Goal: Transaction & Acquisition: Book appointment/travel/reservation

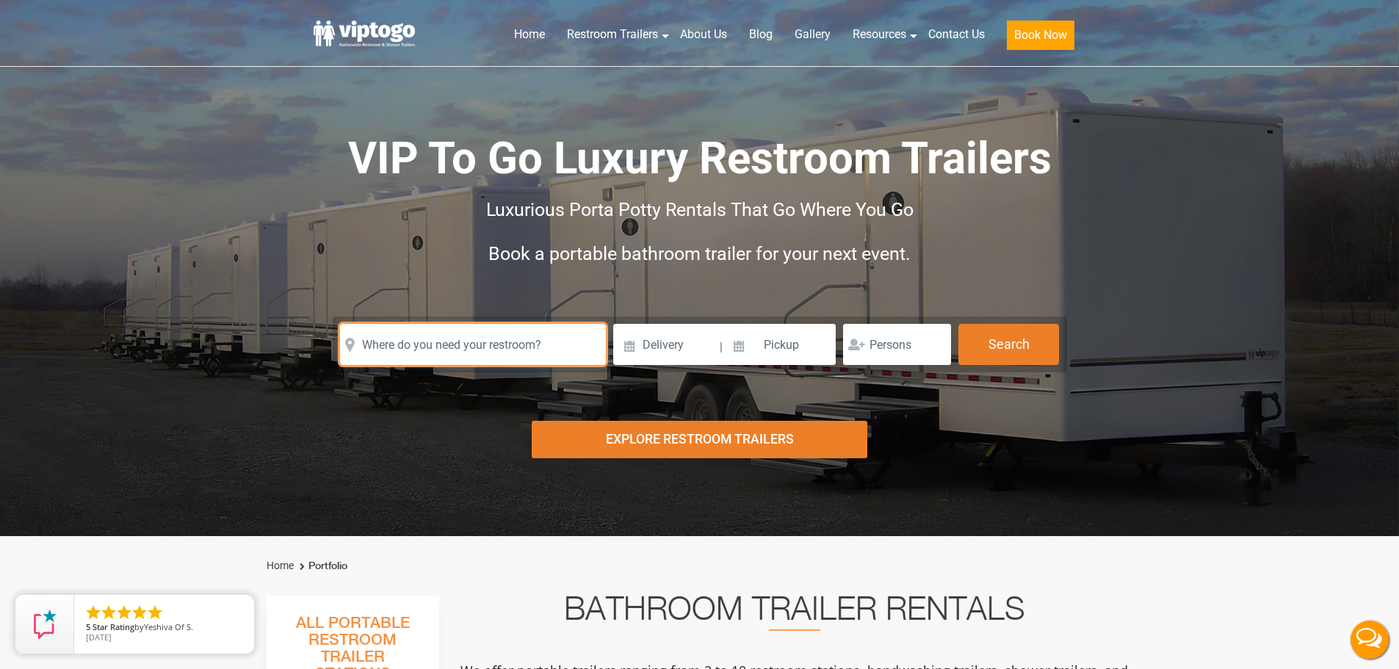
click at [502, 348] on input "text" at bounding box center [473, 344] width 266 height 41
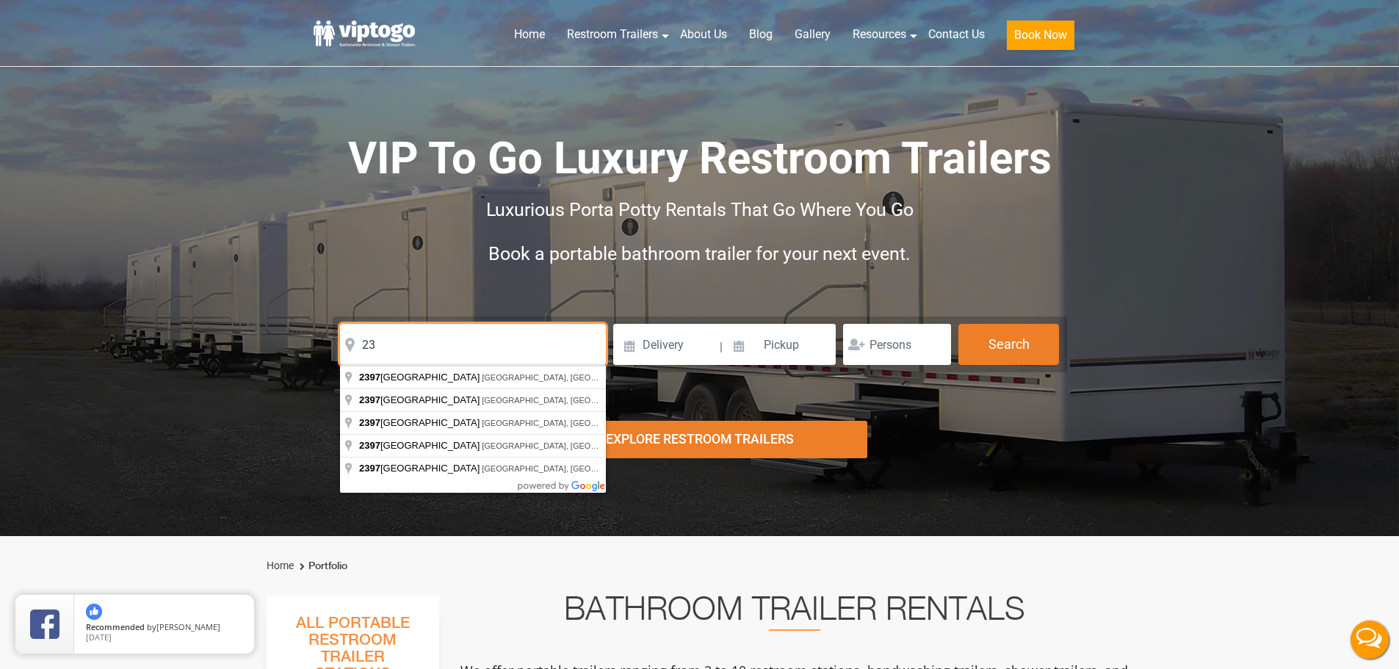
type input "2"
click button "autobtn" at bounding box center [0, 0] width 0 height 0
click at [507, 350] on input "23709" at bounding box center [473, 344] width 266 height 41
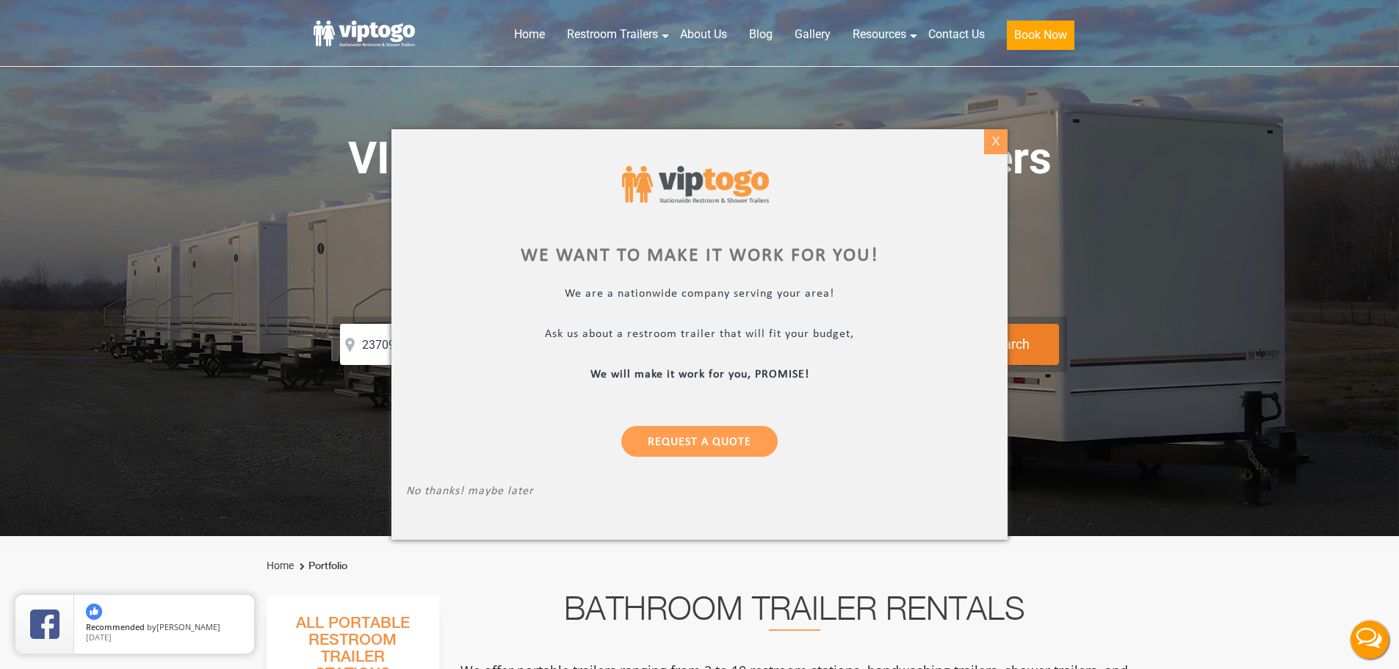
click at [996, 148] on div "X" at bounding box center [995, 141] width 23 height 25
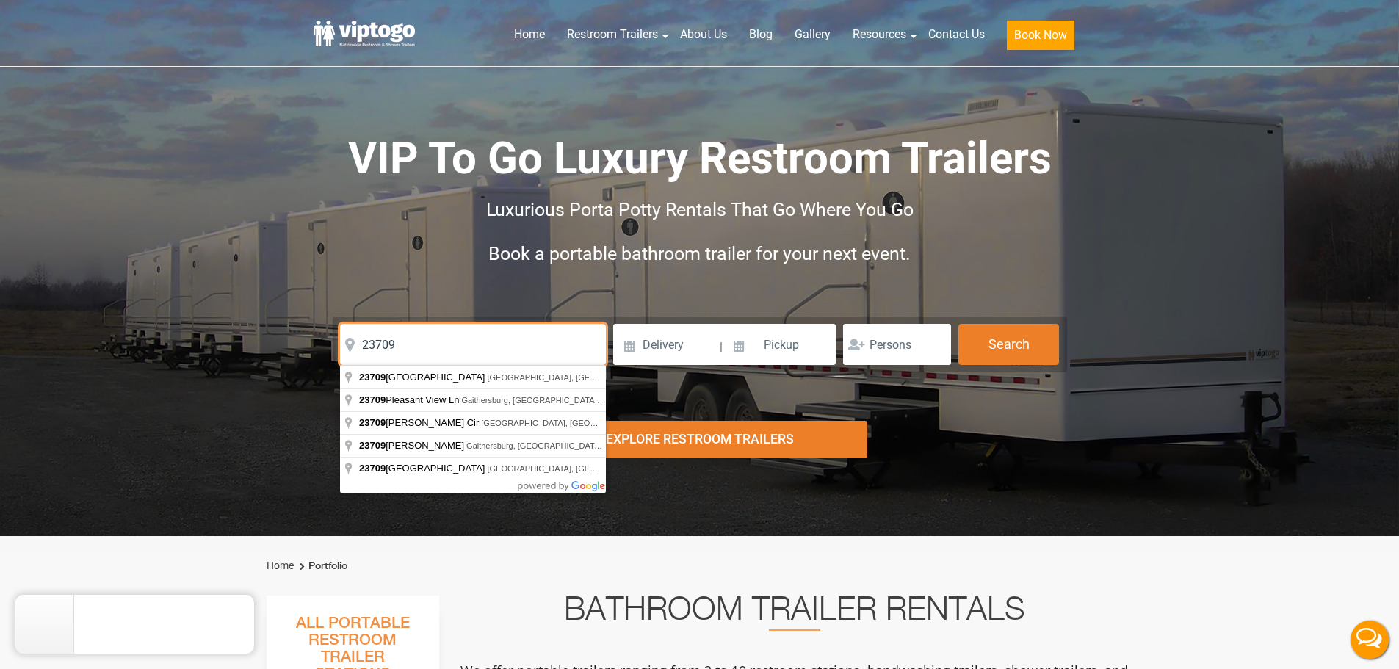
drag, startPoint x: 482, startPoint y: 341, endPoint x: 4, endPoint y: 350, distance: 478.9
click at [7, 352] on div "Risk-Free Reservation! Free cancellation up to 48 hours before delivery. Book n…" at bounding box center [699, 268] width 1399 height 536
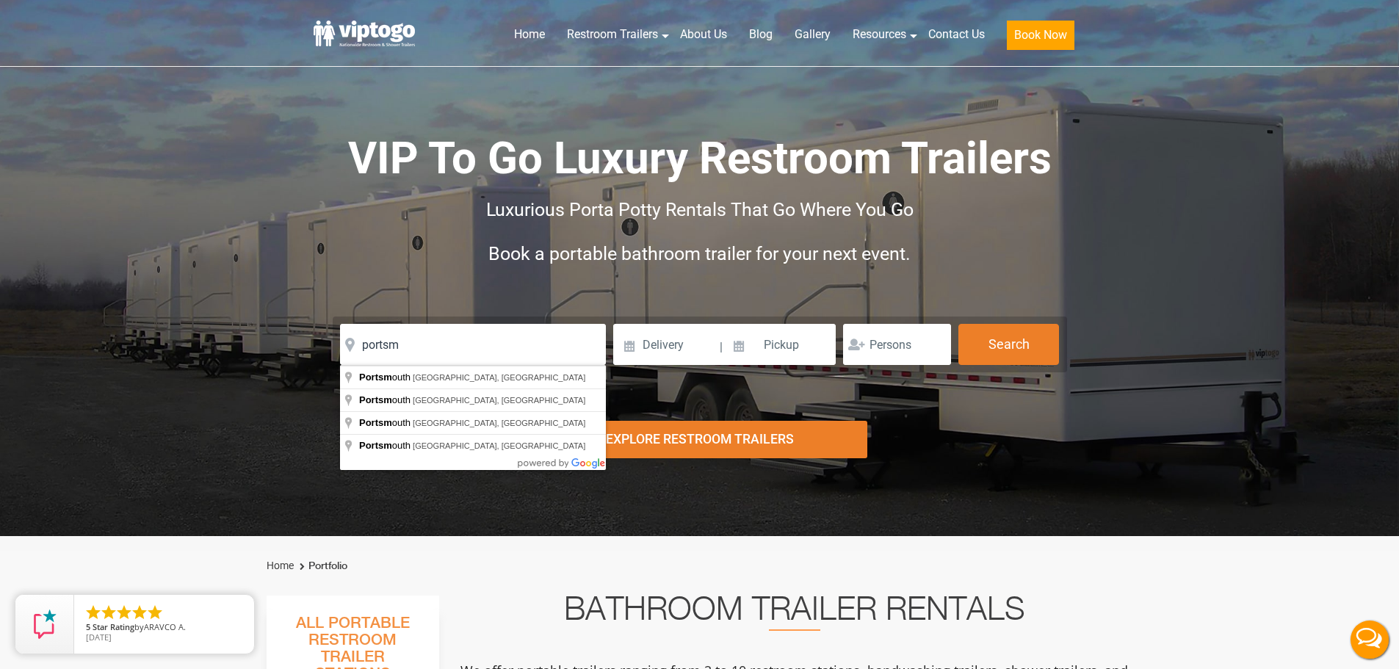
type input "[GEOGRAPHIC_DATA], [GEOGRAPHIC_DATA], [GEOGRAPHIC_DATA]"
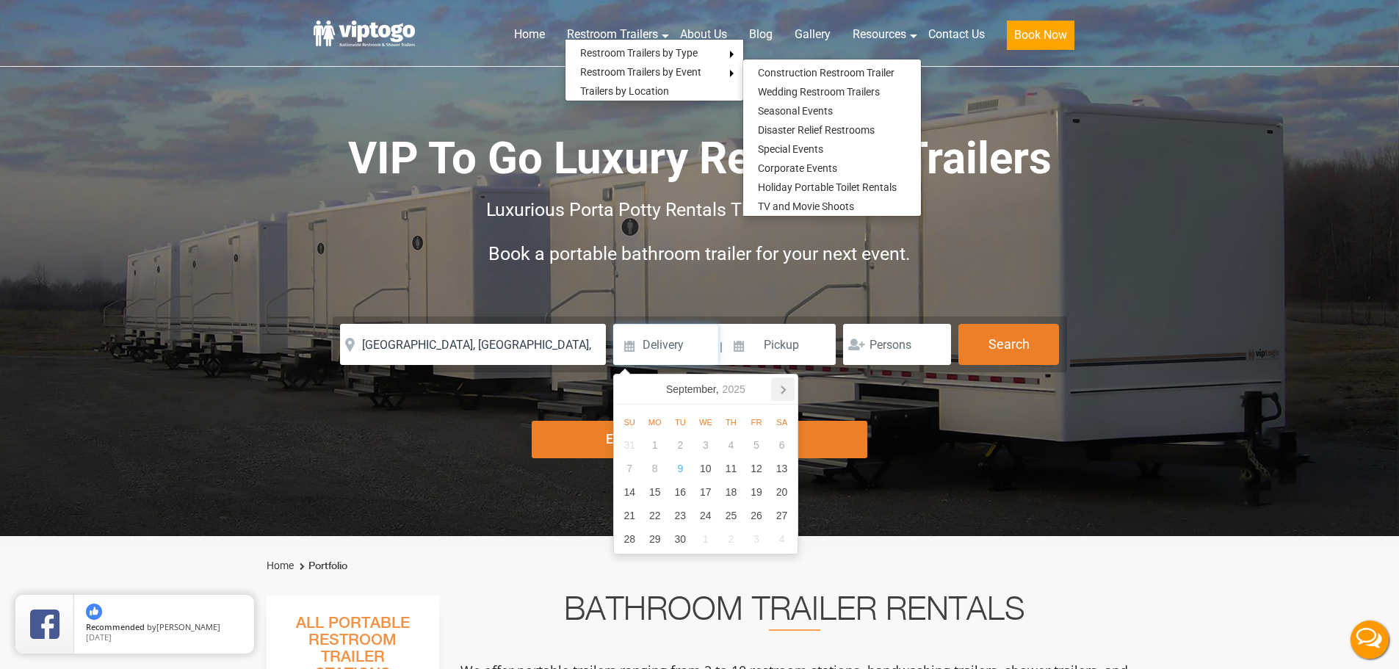
click at [785, 387] on icon at bounding box center [782, 388] width 23 height 23
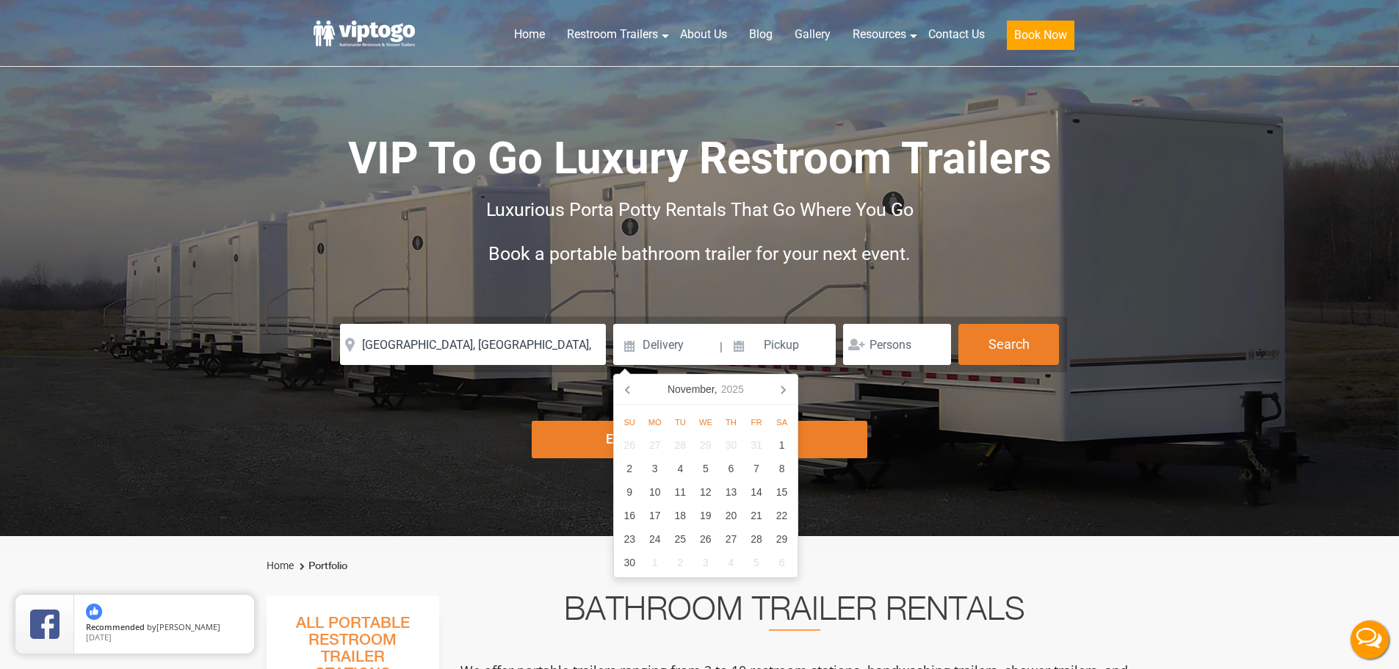
click at [785, 387] on icon at bounding box center [782, 388] width 23 height 23
click at [659, 467] on div "8" at bounding box center [655, 468] width 26 height 23
type input "[DATE]"
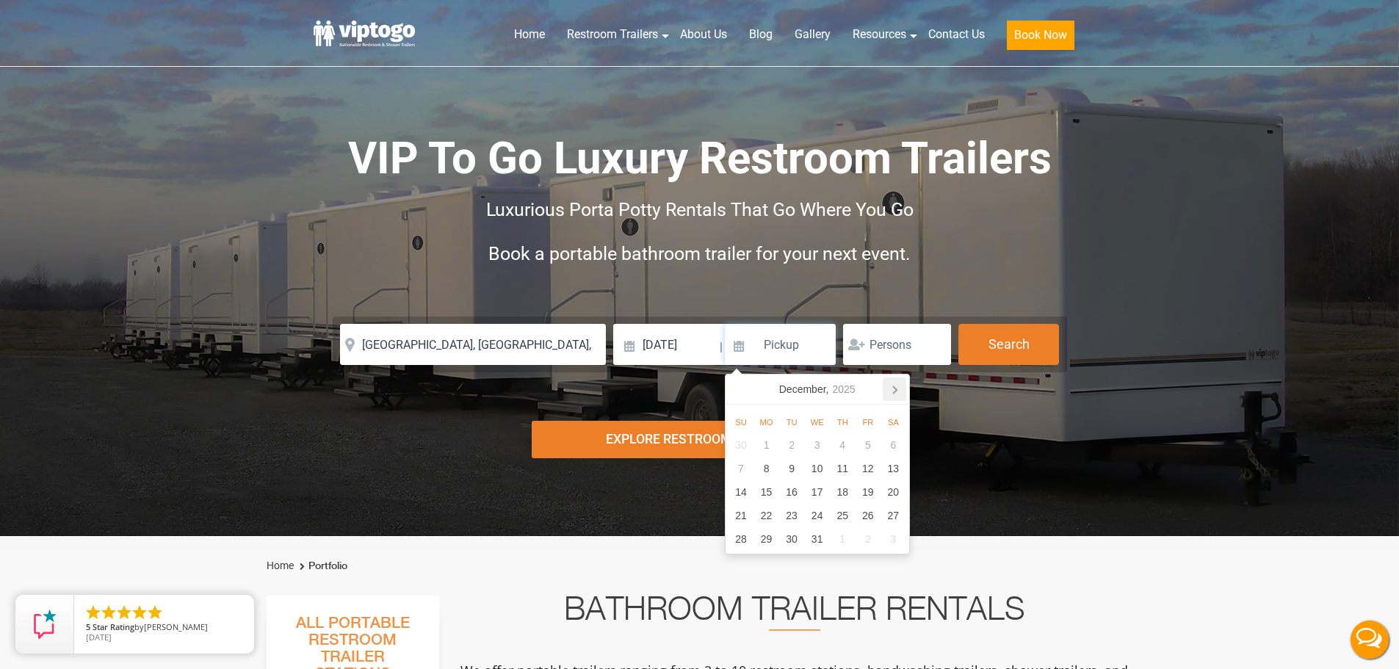
click at [896, 390] on icon at bounding box center [895, 389] width 4 height 7
click at [894, 390] on icon at bounding box center [894, 388] width 23 height 23
click at [836, 395] on icon "2026" at bounding box center [834, 389] width 23 height 18
click at [886, 391] on icon at bounding box center [894, 388] width 23 height 23
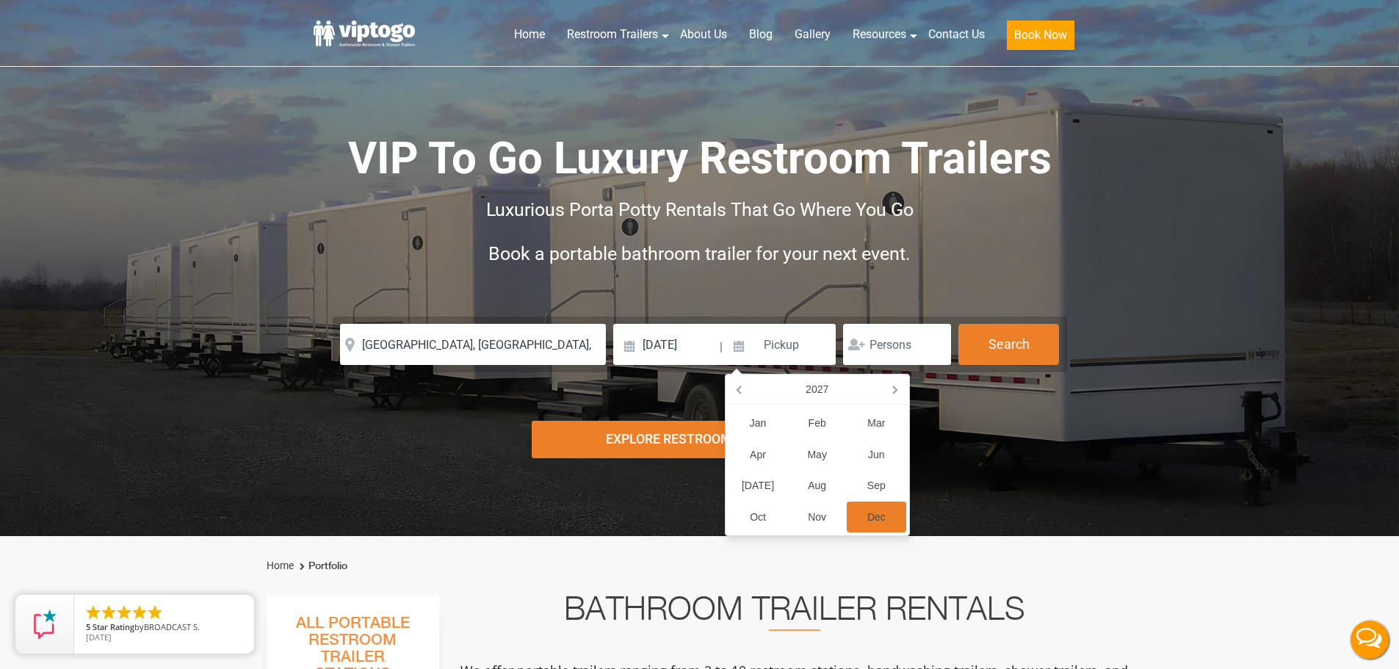
click at [883, 518] on div "Dec" at bounding box center [876, 518] width 59 height 32
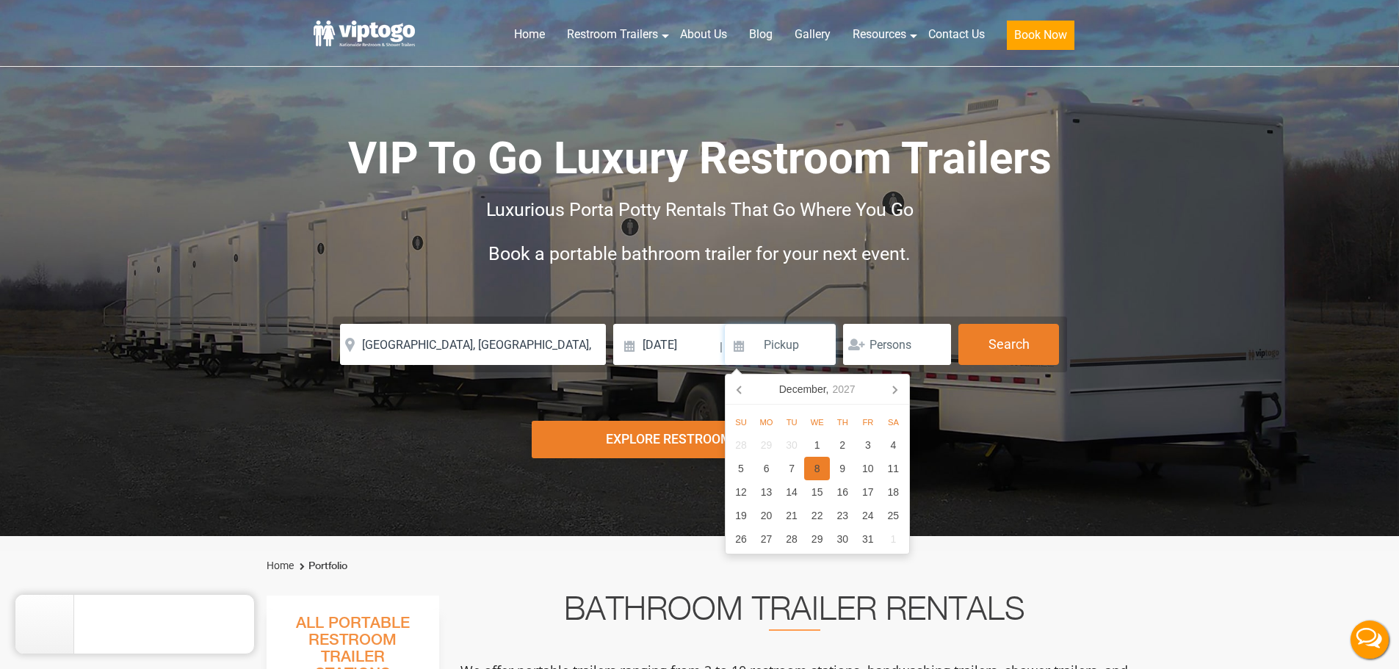
click at [813, 473] on div "8" at bounding box center [817, 468] width 26 height 23
type input "[DATE]"
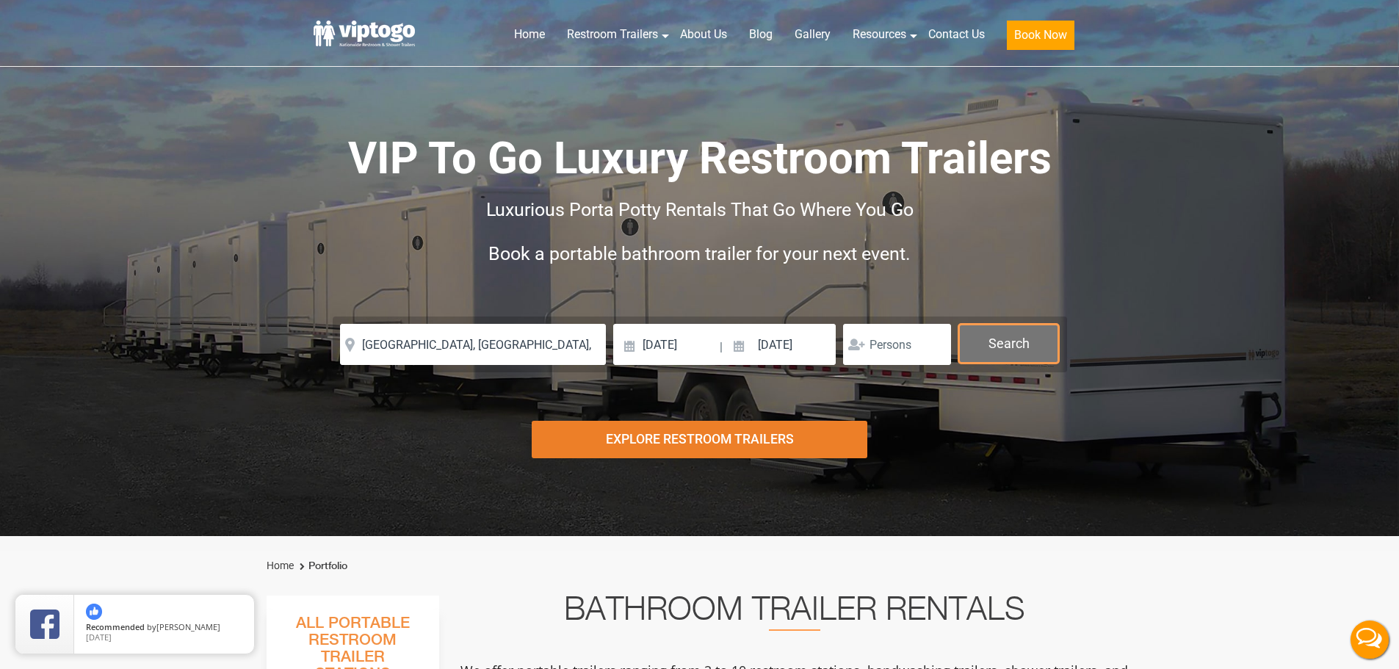
click at [996, 353] on button "Search" at bounding box center [1008, 344] width 101 height 40
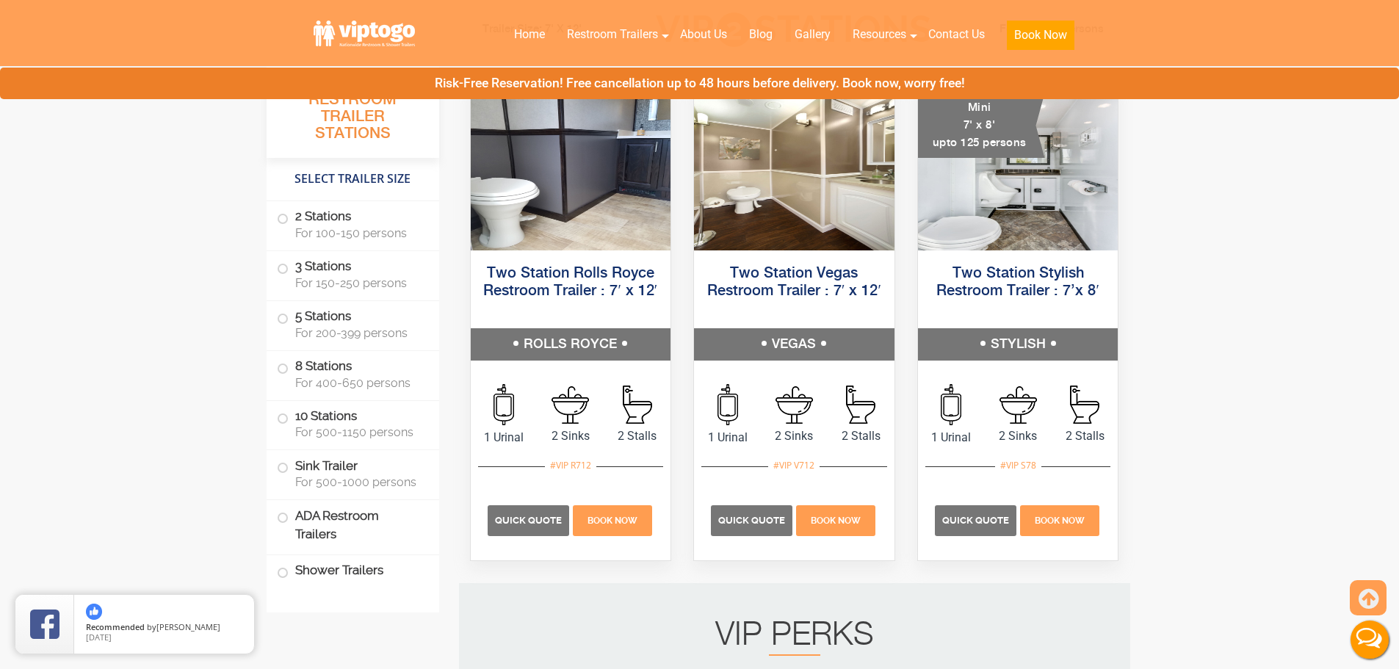
scroll to position [1101, 0]
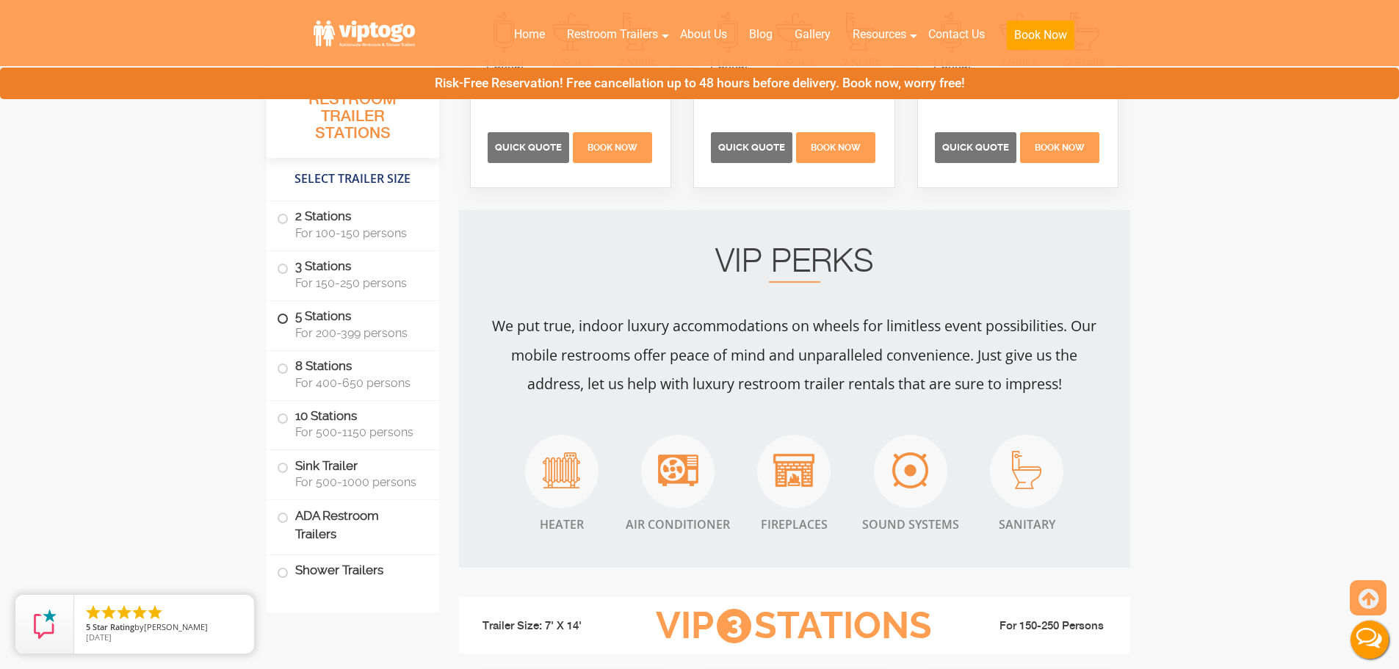
click at [289, 322] on label "5 Stations For 200-399 persons" at bounding box center [353, 324] width 152 height 46
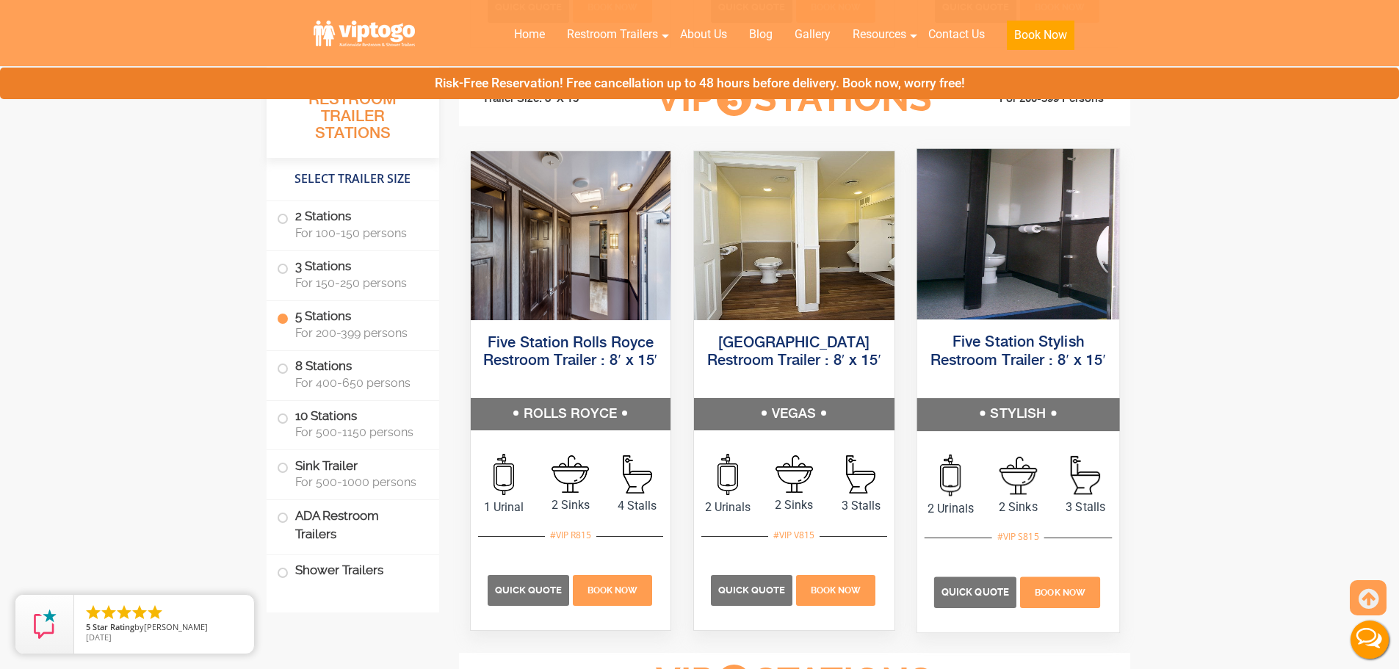
scroll to position [2222, 0]
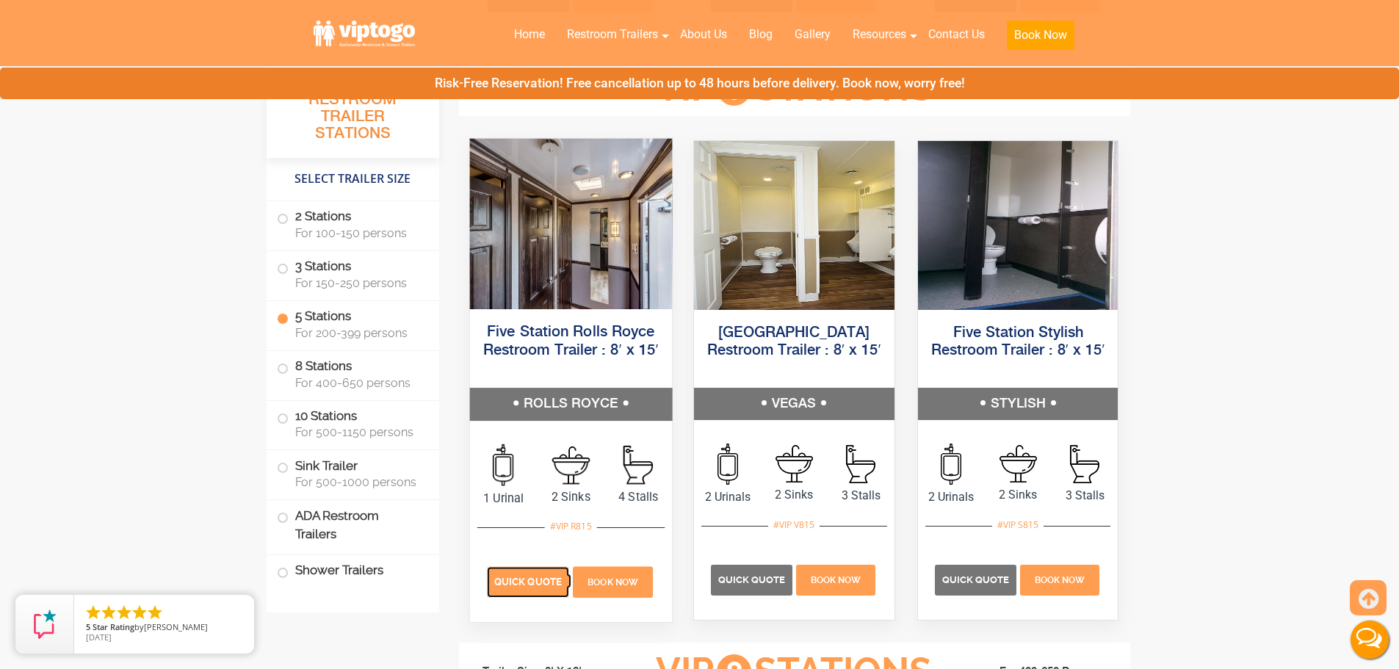
click at [520, 579] on span "Quick Quote" at bounding box center [528, 581] width 68 height 11
click at [515, 583] on span "Quick Quote" at bounding box center [528, 581] width 68 height 11
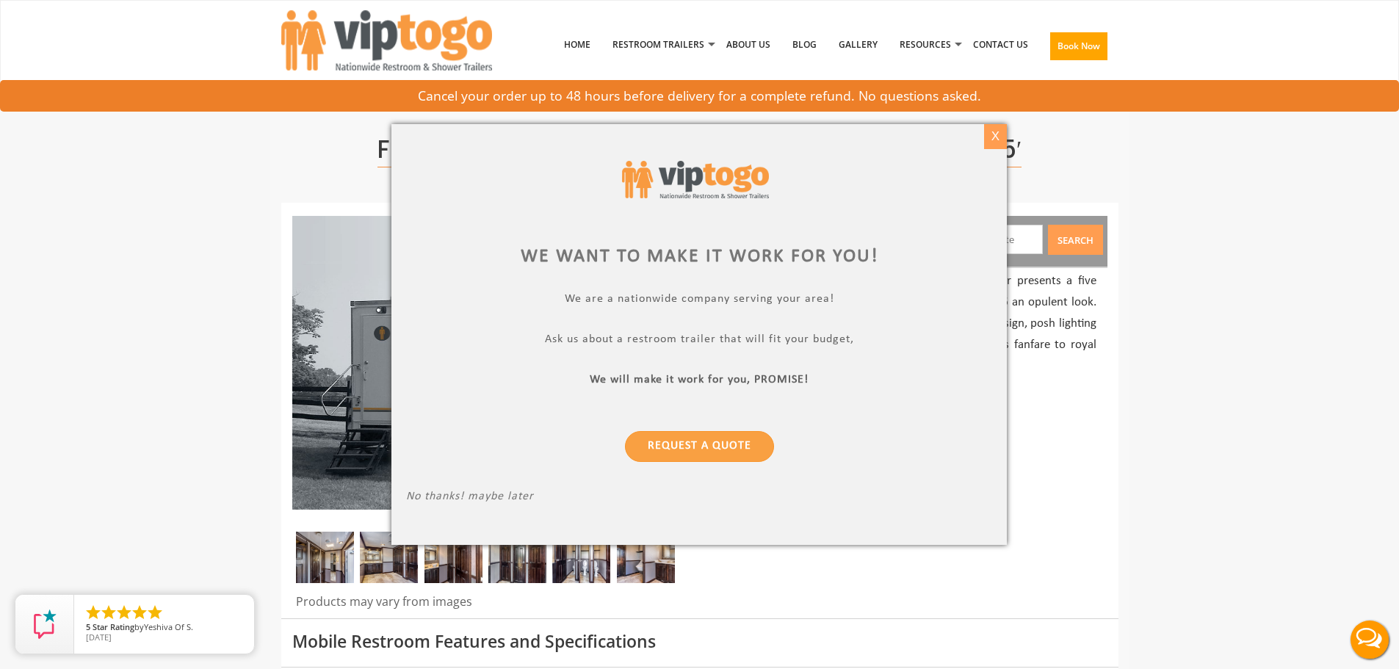
click at [991, 134] on div "X" at bounding box center [995, 136] width 23 height 25
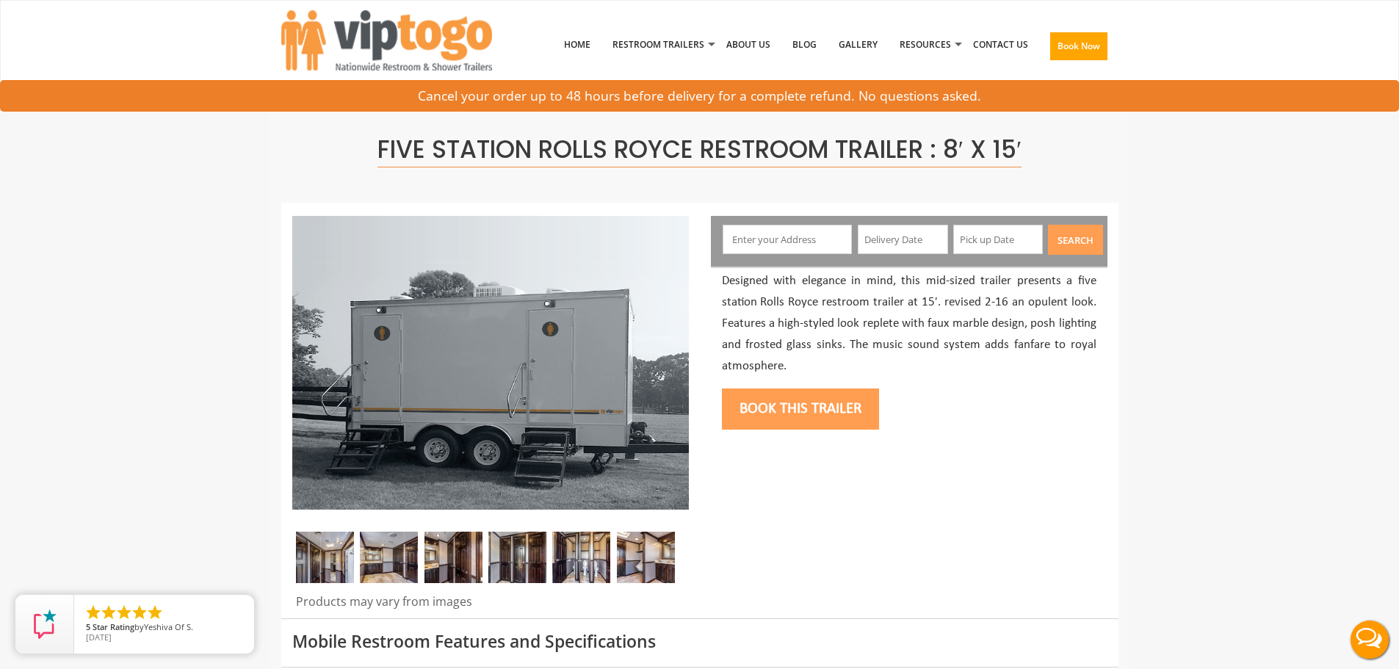
click at [765, 244] on input "text" at bounding box center [787, 239] width 129 height 29
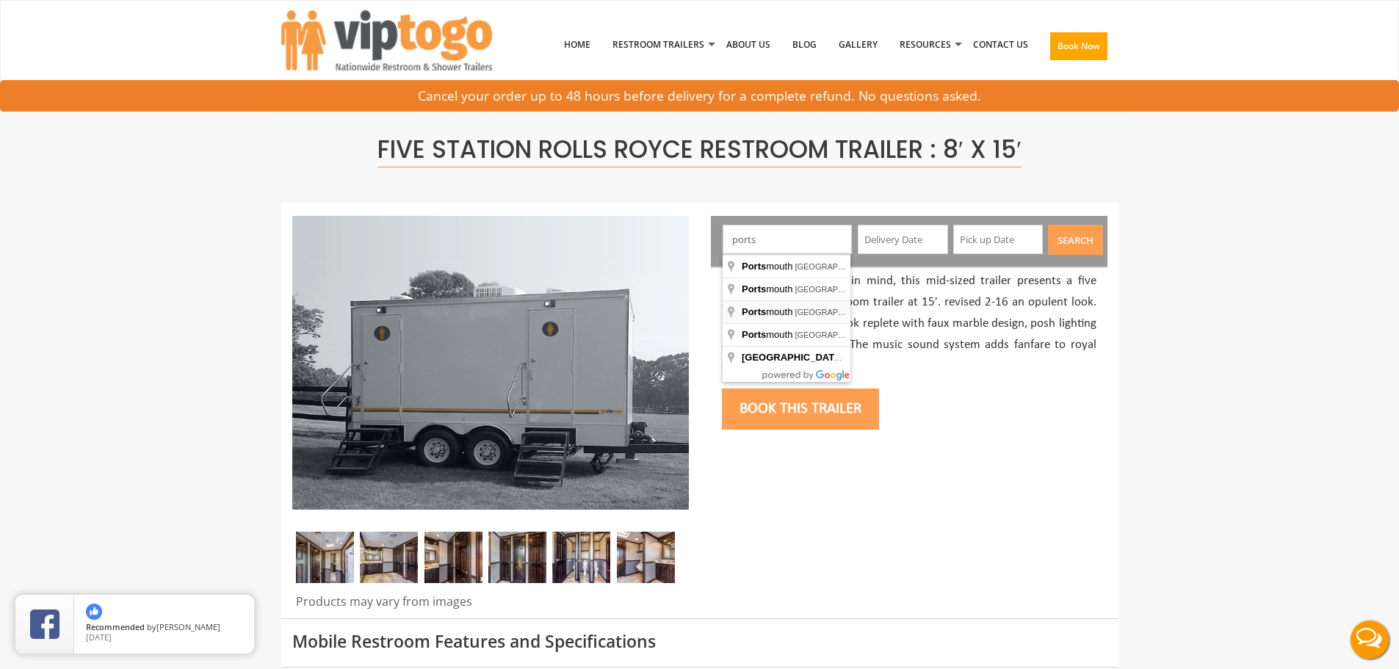
type input "[GEOGRAPHIC_DATA], [GEOGRAPHIC_DATA], [GEOGRAPHIC_DATA]"
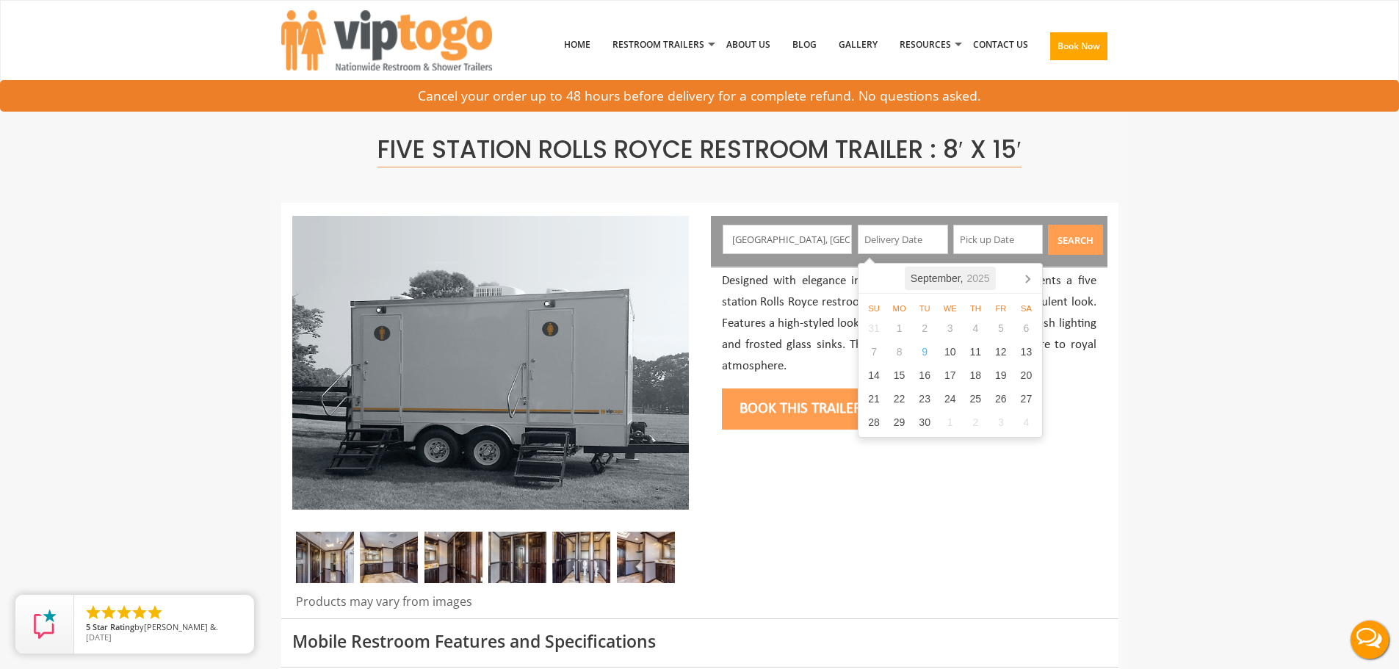
click at [969, 278] on icon "2025" at bounding box center [977, 278] width 23 height 15
click at [1023, 404] on div "Dec" at bounding box center [1009, 407] width 59 height 32
click at [895, 351] on div "8" at bounding box center [899, 351] width 26 height 23
type input "[DATE]"
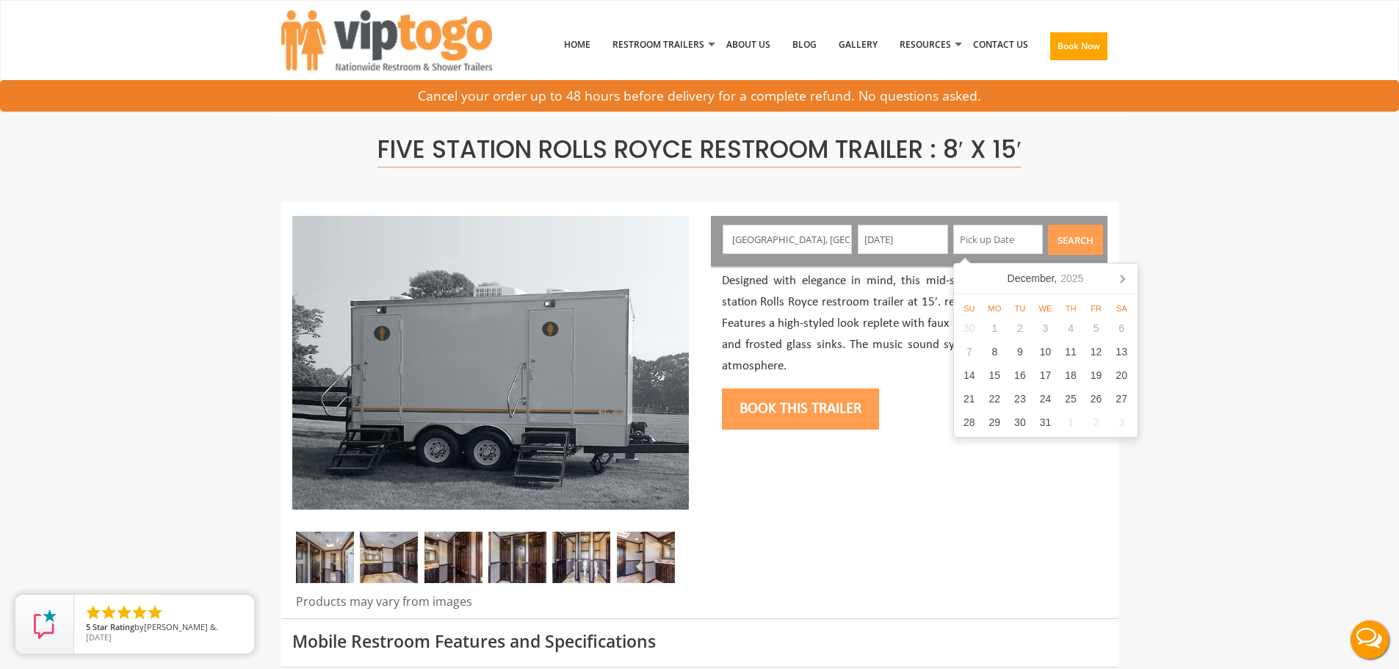
click at [994, 246] on input "text" at bounding box center [998, 239] width 90 height 29
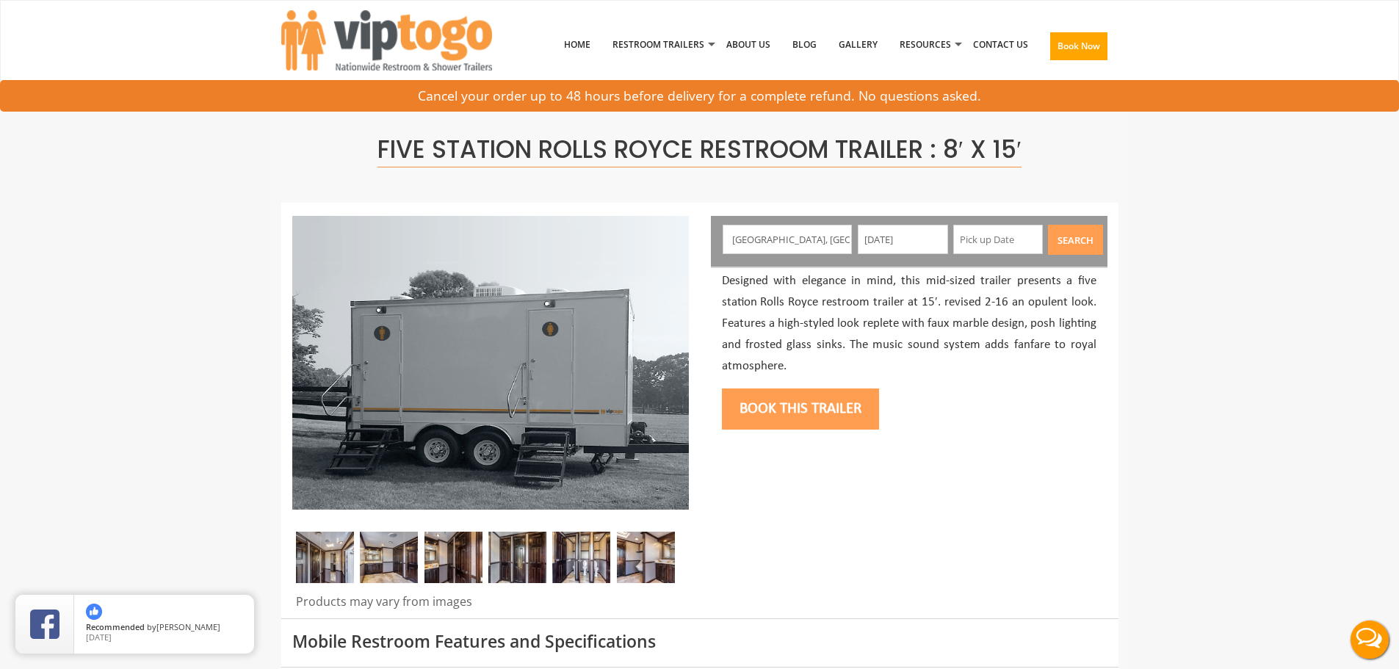
click at [995, 250] on div at bounding box center [991, 240] width 99 height 31
click at [996, 241] on input "text" at bounding box center [998, 239] width 90 height 29
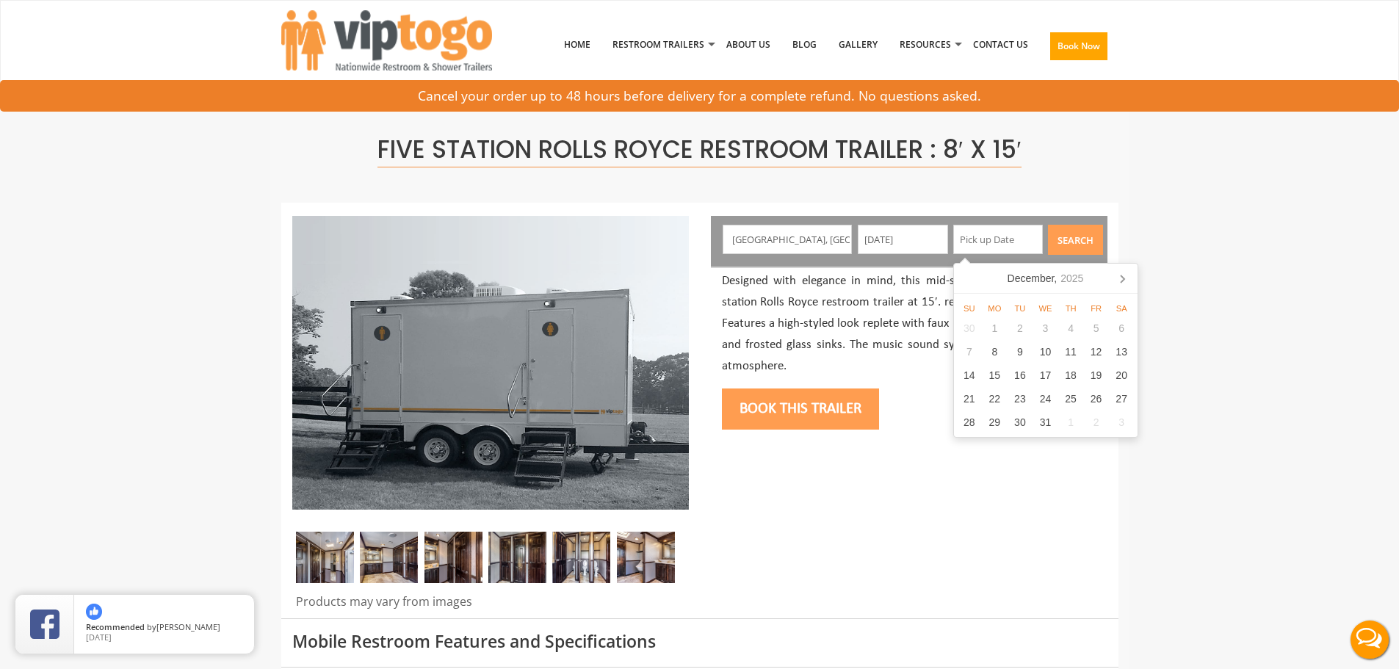
click at [1107, 278] on nav "[DATE]" at bounding box center [1046, 279] width 184 height 30
drag, startPoint x: 1122, startPoint y: 280, endPoint x: 1089, endPoint y: 283, distance: 33.2
click at [1120, 281] on icon at bounding box center [1121, 278] width 23 height 23
click at [1070, 277] on icon "2026" at bounding box center [1066, 278] width 23 height 15
click at [1104, 409] on div "Dec" at bounding box center [1104, 407] width 59 height 32
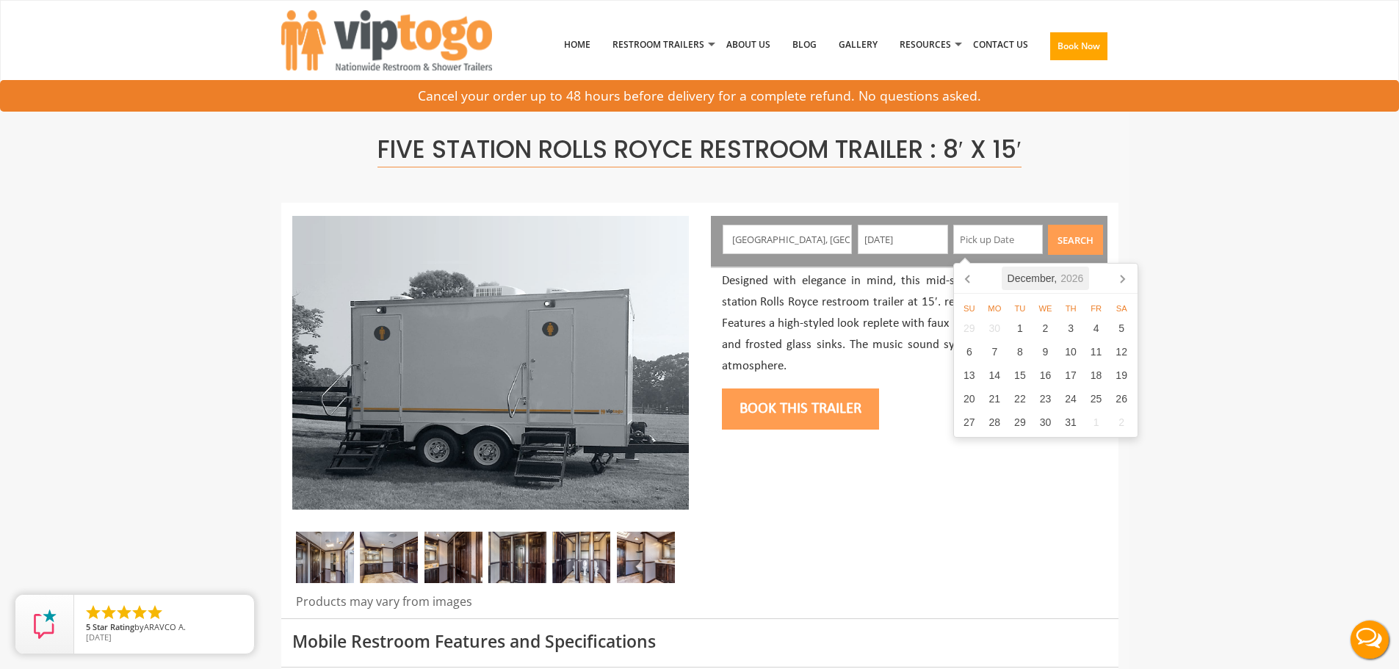
click at [1077, 275] on icon "2026" at bounding box center [1071, 278] width 23 height 15
click at [1122, 276] on icon at bounding box center [1123, 278] width 4 height 7
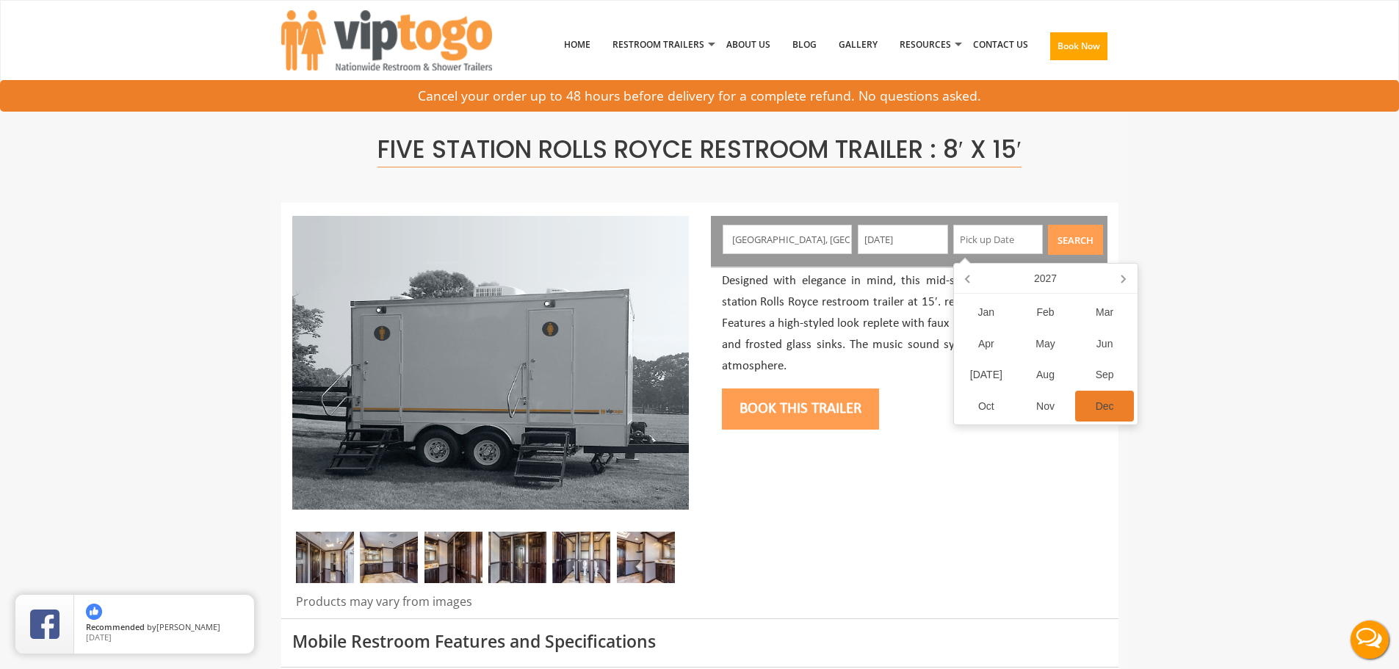
click at [1107, 408] on div "Dec" at bounding box center [1104, 407] width 59 height 32
click at [1052, 348] on div "8" at bounding box center [1045, 351] width 26 height 23
type input "[DATE]"
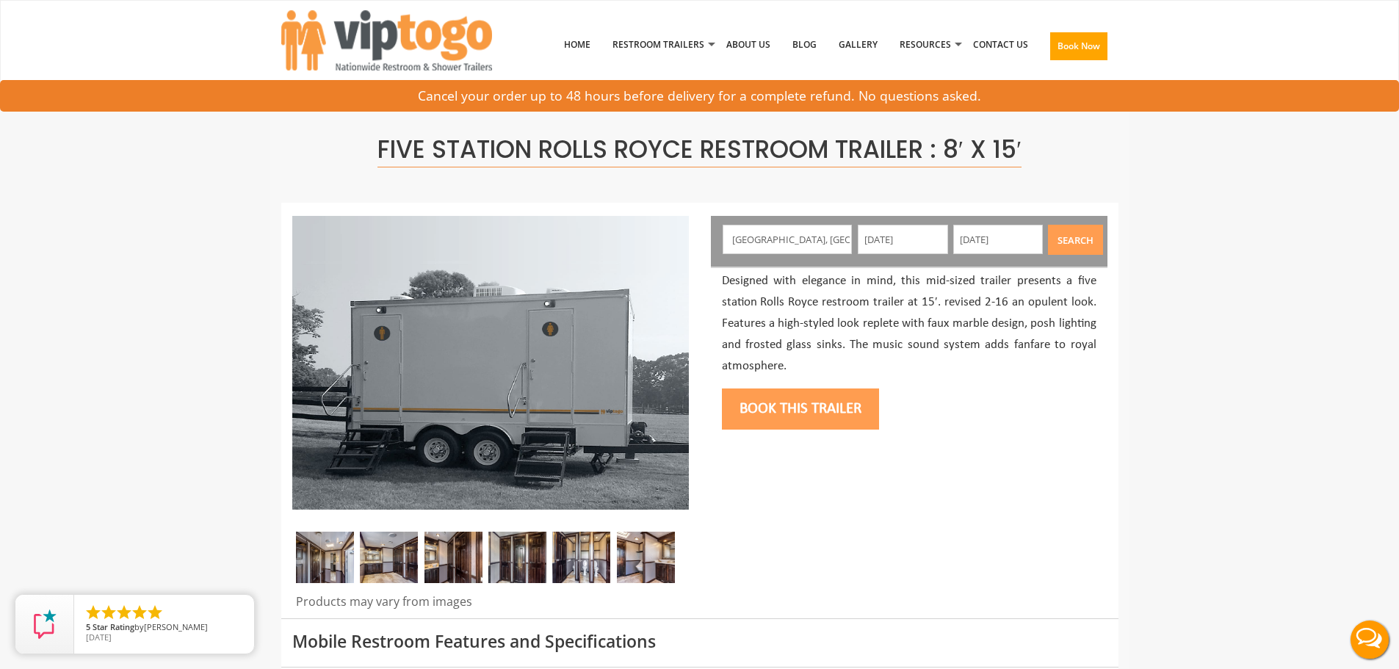
click at [894, 482] on div at bounding box center [699, 410] width 837 height 415
click at [1075, 247] on button "Search" at bounding box center [1075, 240] width 55 height 30
